Goal: Check status: Check status

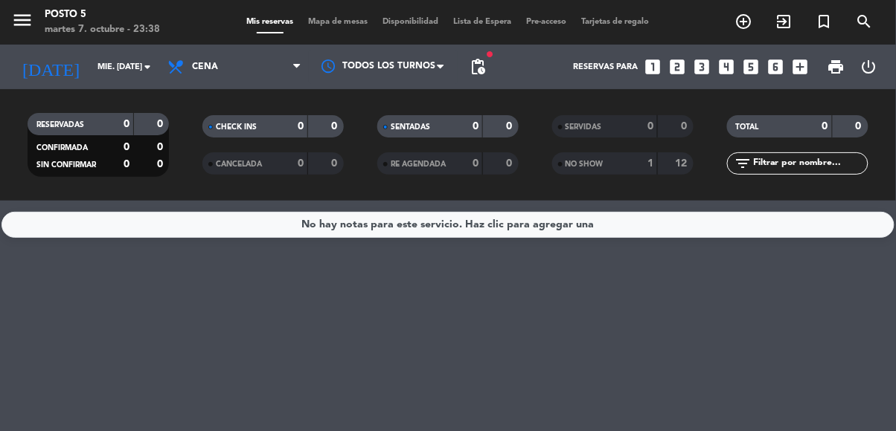
click at [32, 24] on icon "menu" at bounding box center [22, 20] width 22 height 22
